Goal: Information Seeking & Learning: Check status

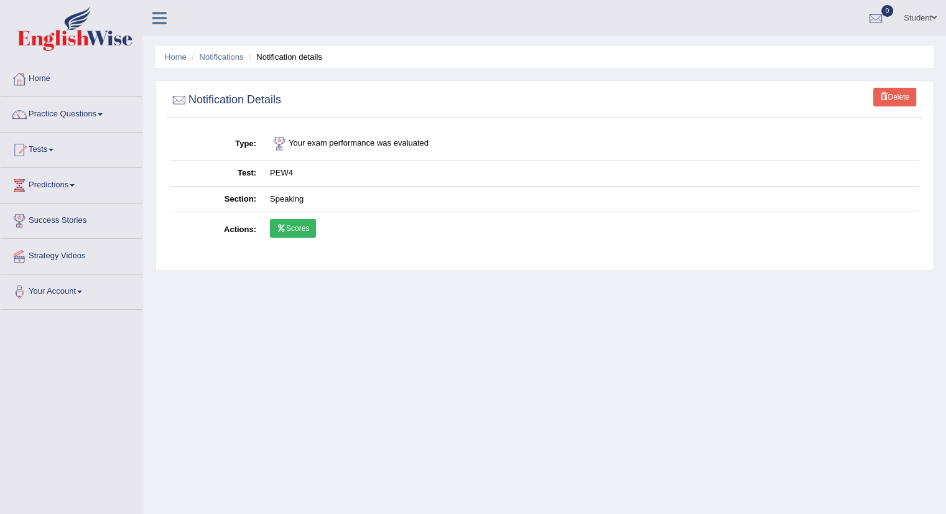
click at [297, 231] on link "Scores" at bounding box center [293, 228] width 46 height 19
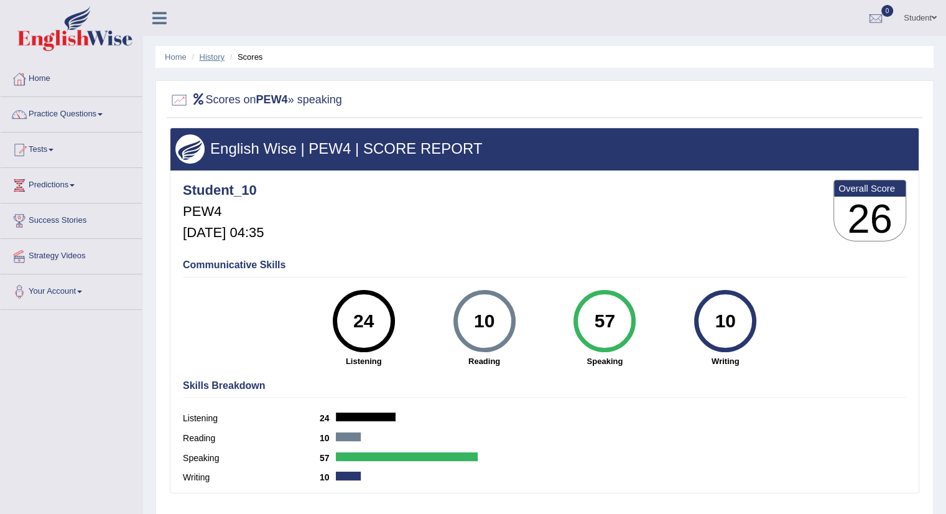
click at [209, 53] on link "History" at bounding box center [212, 56] width 25 height 9
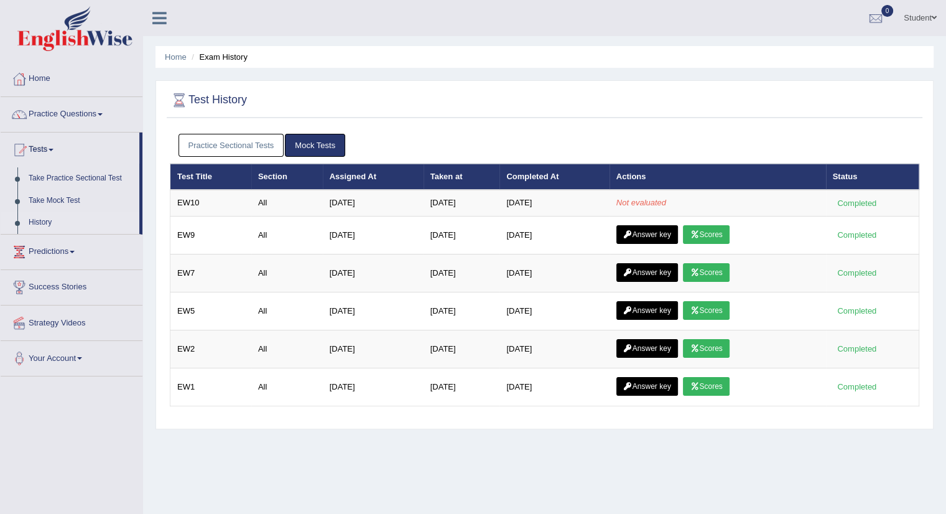
click at [249, 147] on link "Practice Sectional Tests" at bounding box center [231, 145] width 106 height 23
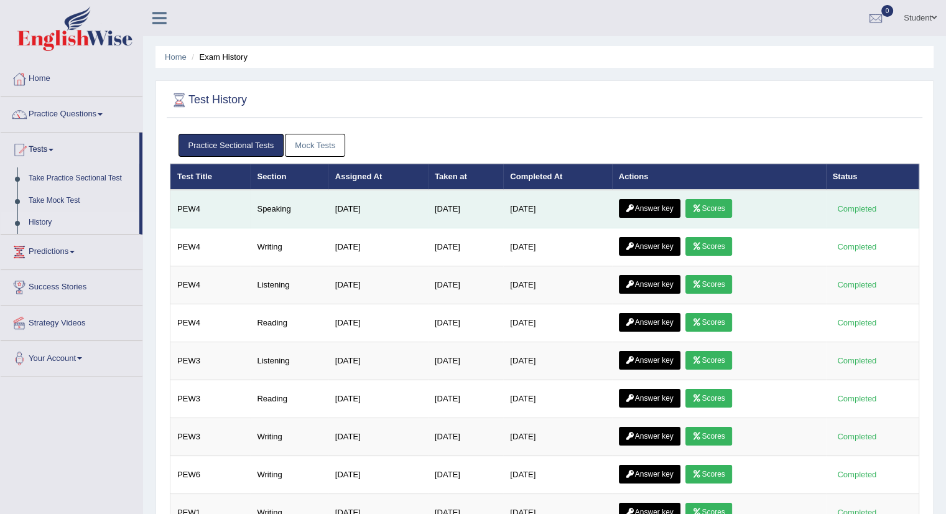
click at [667, 211] on link "Answer key" at bounding box center [650, 208] width 62 height 19
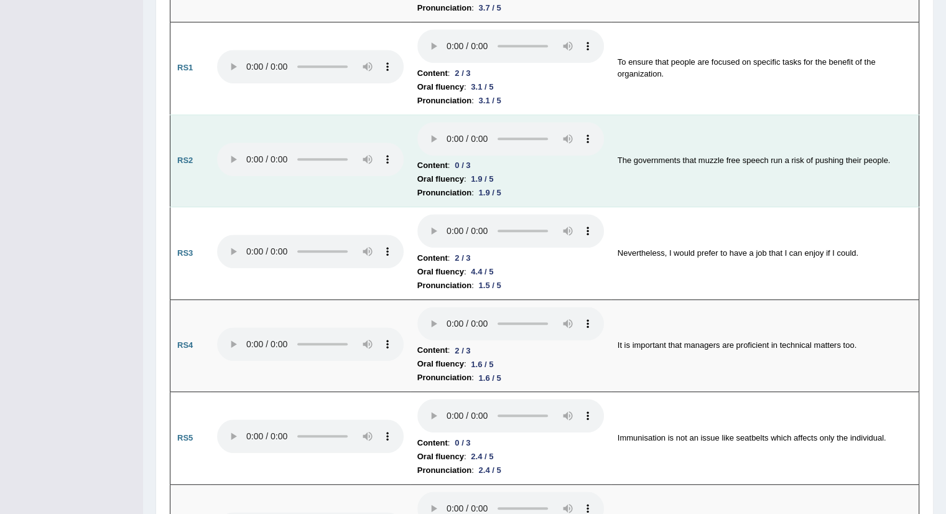
scroll to position [798, 0]
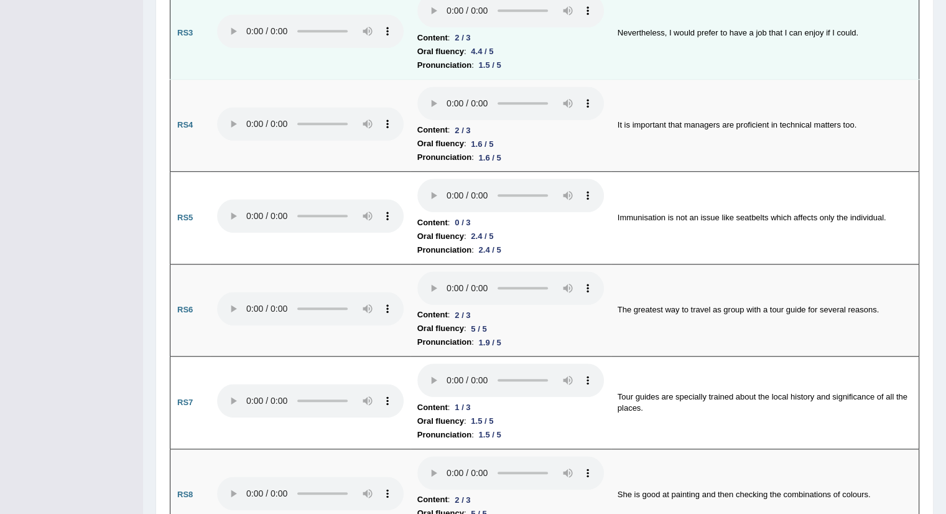
click at [683, 105] on td "It is important that managers are proficient in technical matters too." at bounding box center [765, 125] width 308 height 93
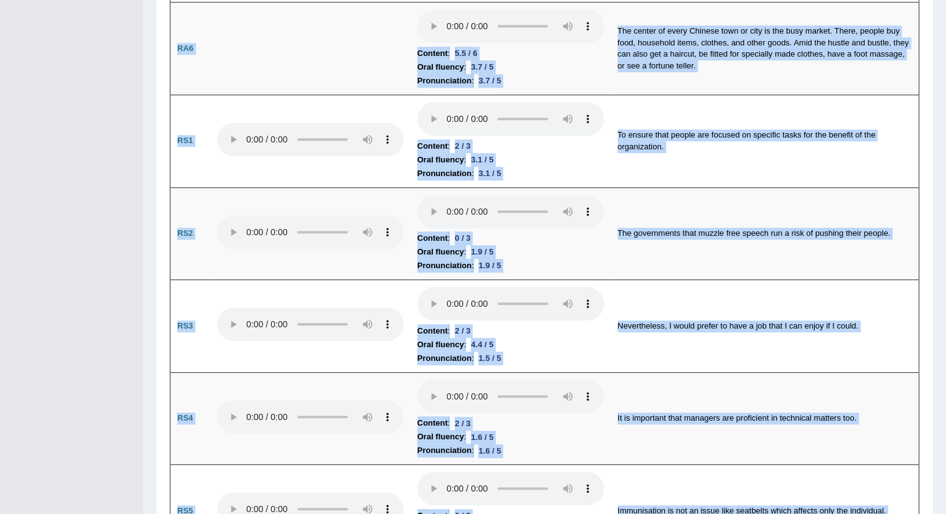
scroll to position [0, 0]
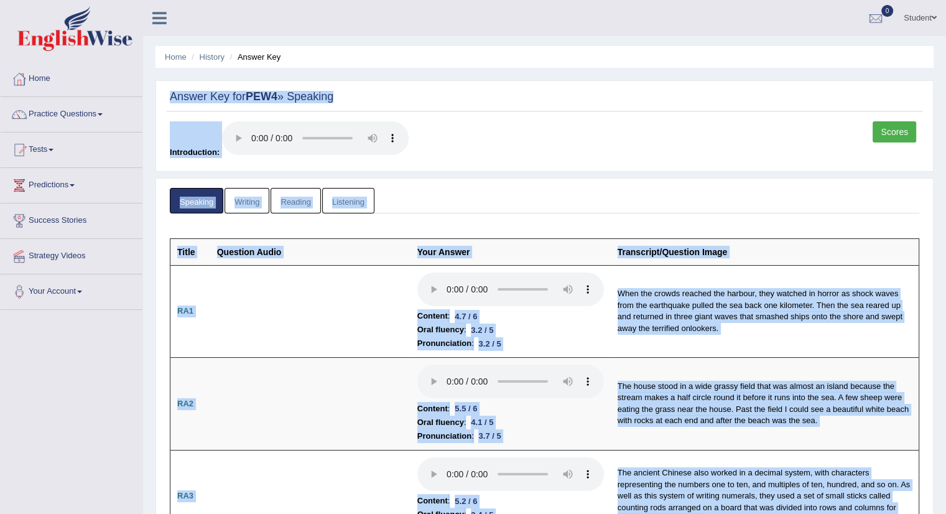
drag, startPoint x: 683, startPoint y: 105, endPoint x: 843, endPoint y: -54, distance: 225.1
click at [843, 0] on html "Toggle navigation Home Practice Questions Speaking Practice Read Aloud Repeat S…" at bounding box center [473, 257] width 946 height 514
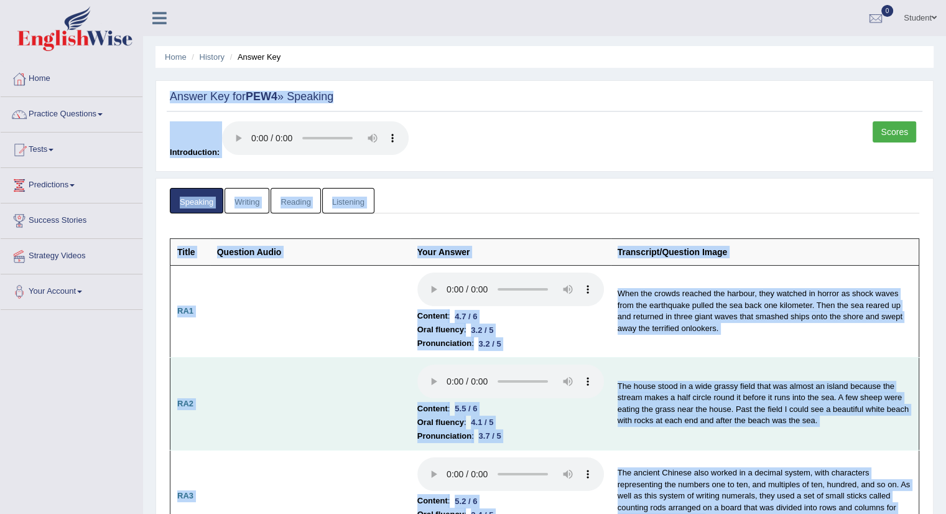
click at [687, 396] on td "The house stood in a wide grassy field that was almost an island because the st…" at bounding box center [765, 404] width 308 height 93
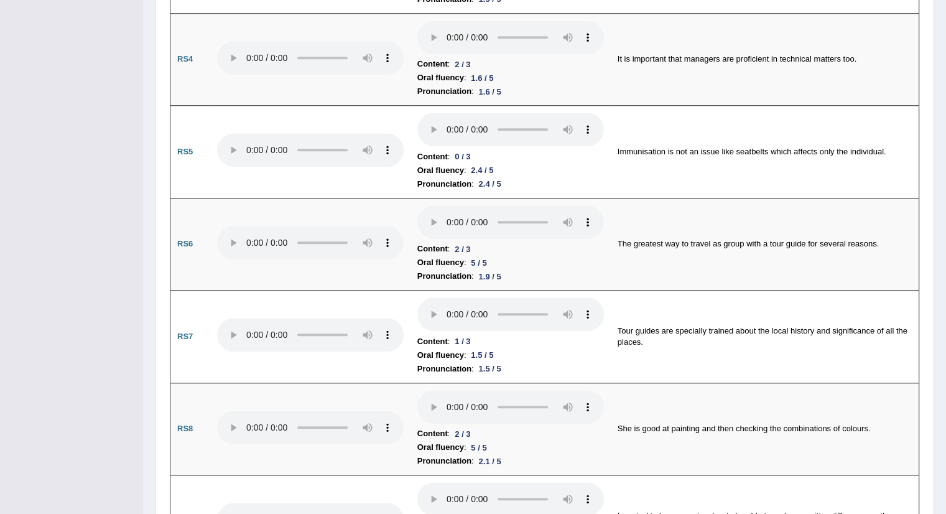
scroll to position [1084, 0]
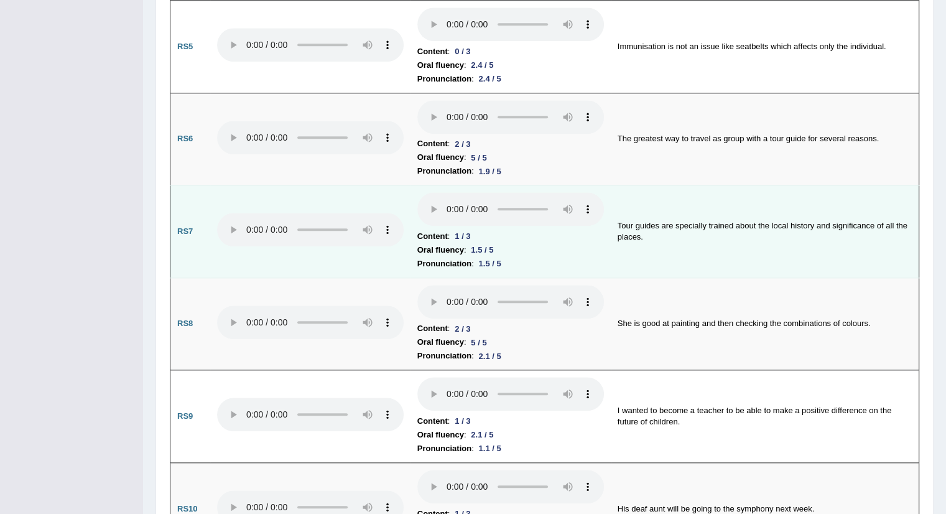
click at [695, 346] on td "She is good at painting and then checking the combinations of colours." at bounding box center [765, 323] width 308 height 93
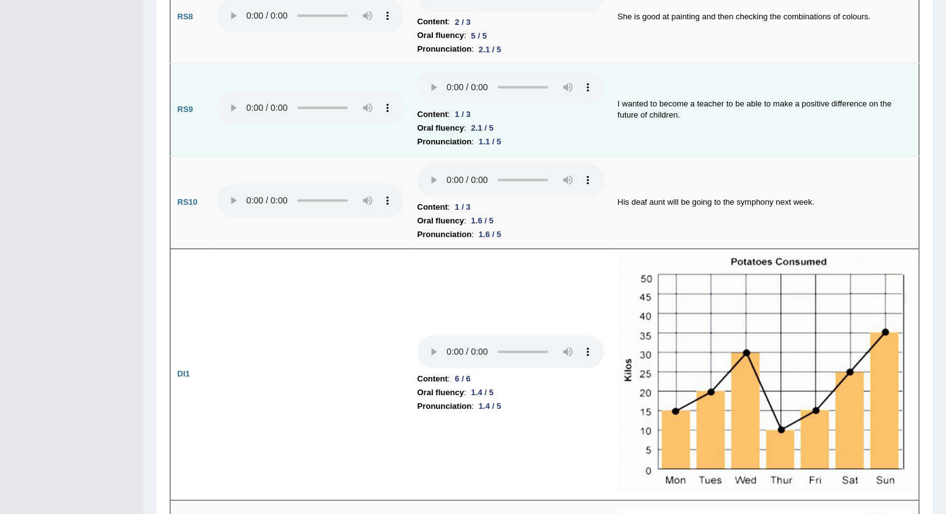
scroll to position [1500, 0]
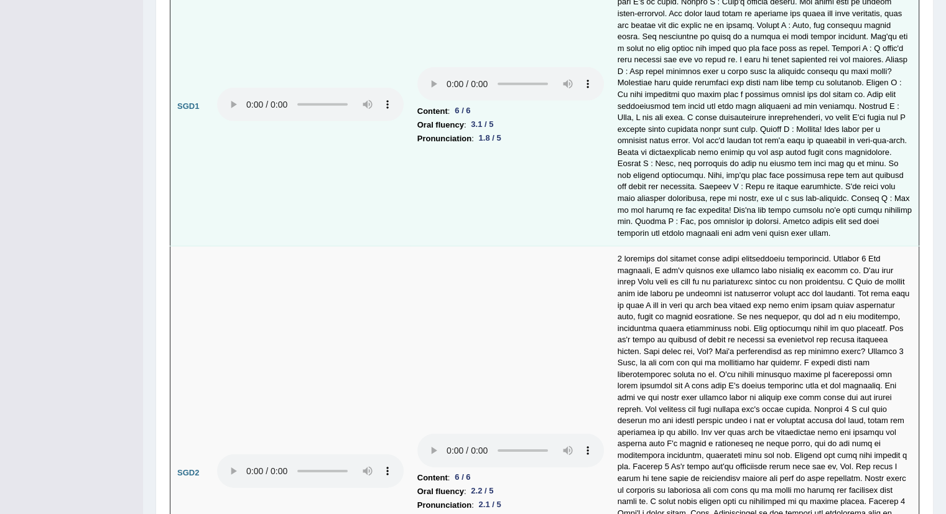
scroll to position [3710, 0]
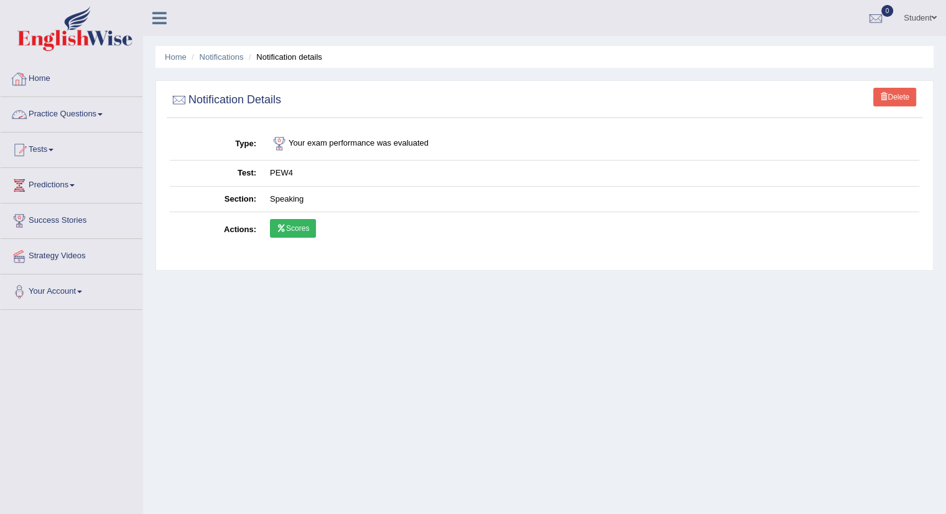
click at [48, 76] on link "Home" at bounding box center [72, 77] width 142 height 31
